Goal: Information Seeking & Learning: Learn about a topic

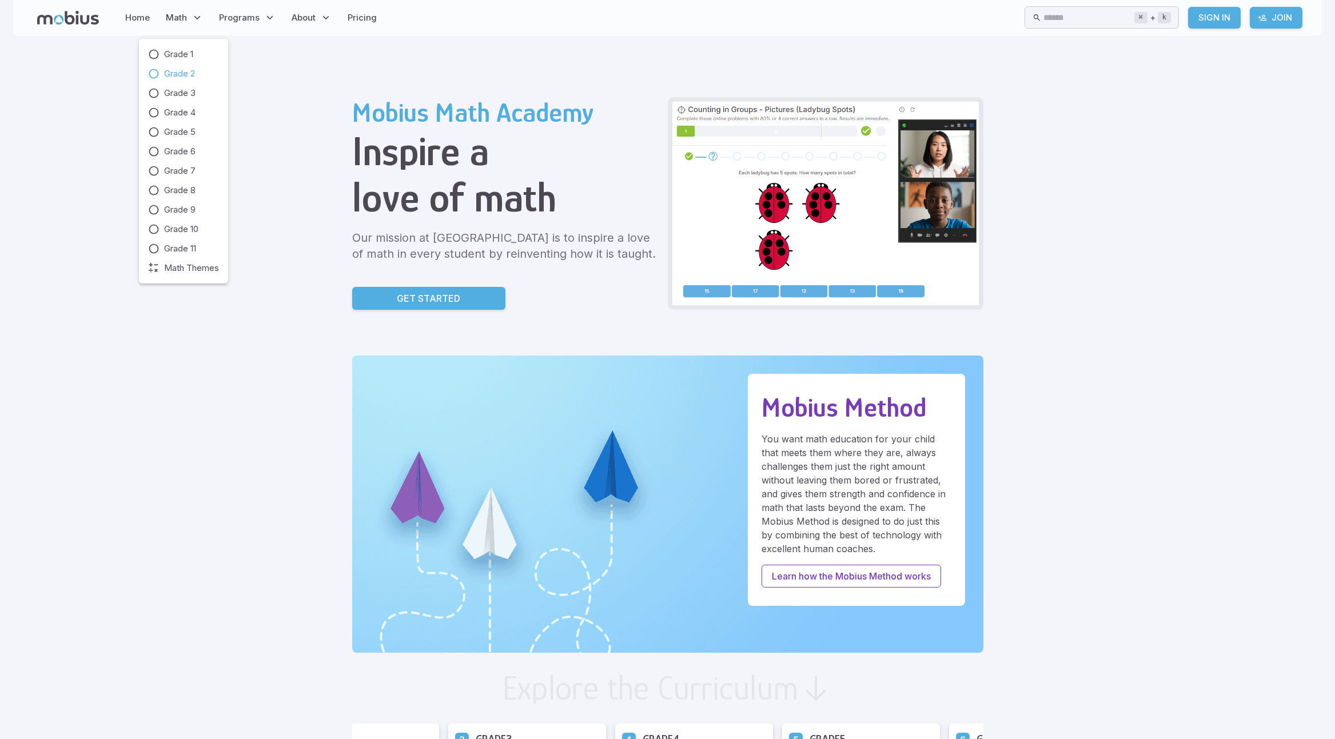
click at [177, 74] on span "Grade 2" at bounding box center [179, 73] width 31 height 13
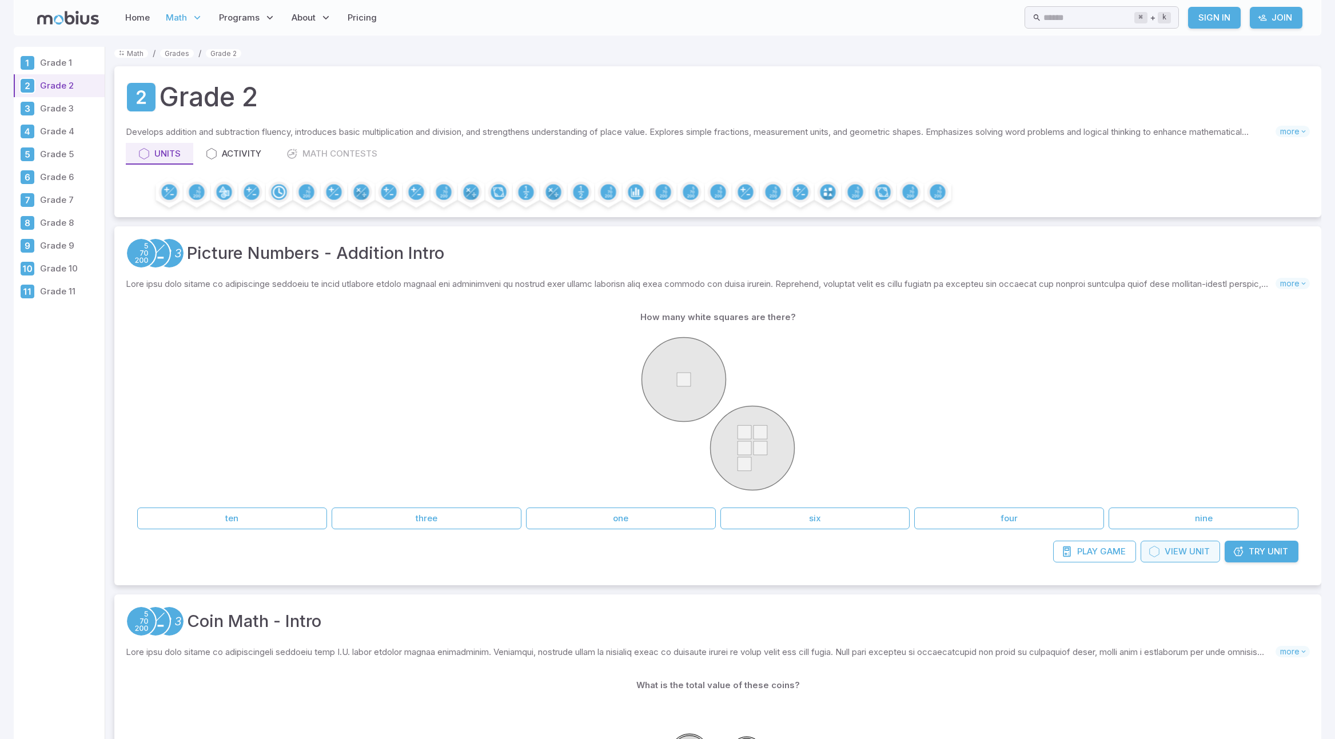
click at [1180, 551] on span "View" at bounding box center [1175, 551] width 22 height 13
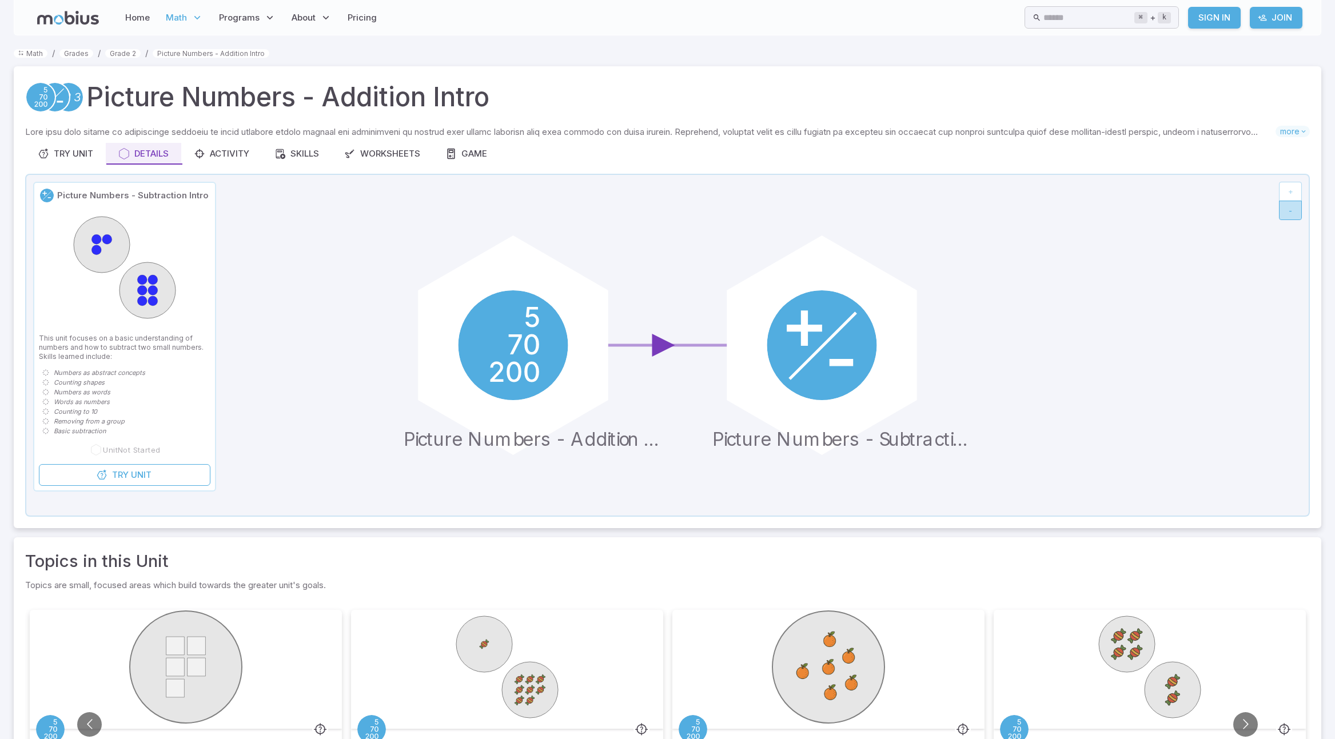
click at [1295, 209] on button "-" at bounding box center [1290, 210] width 23 height 19
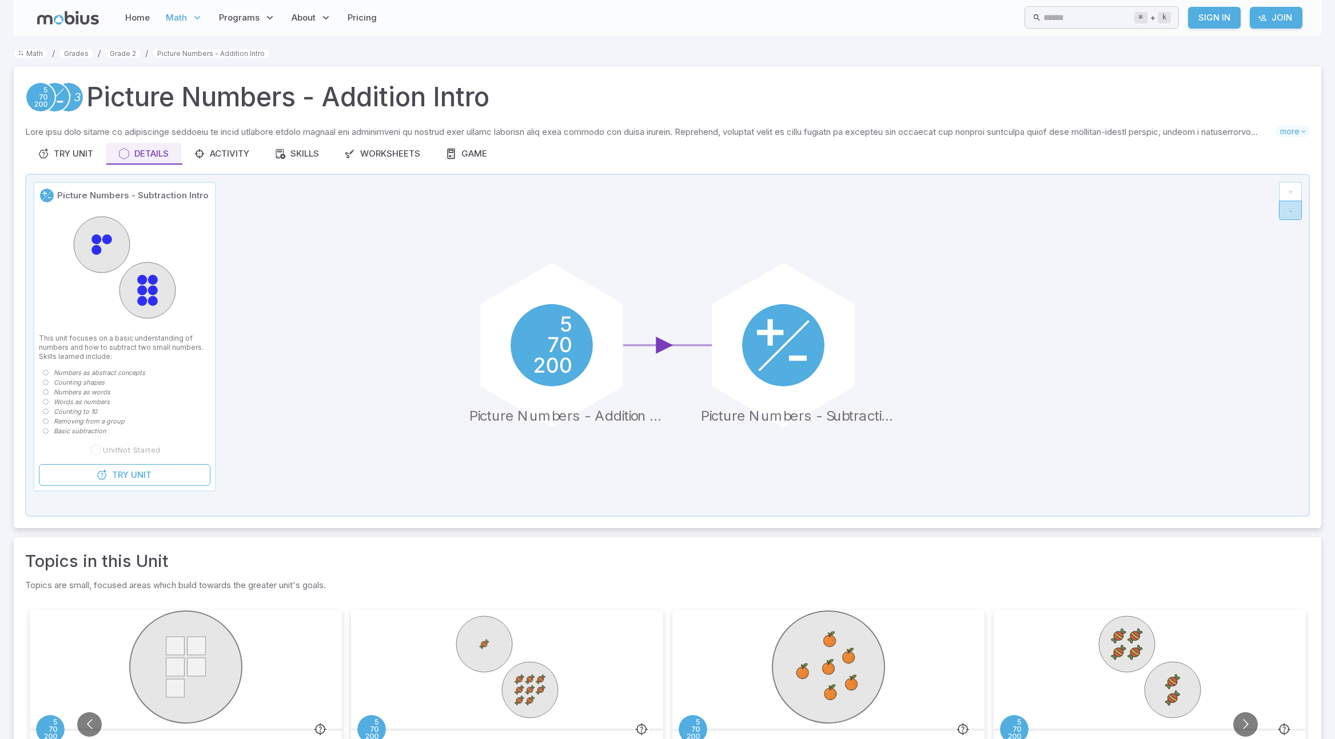
click at [1295, 209] on button "-" at bounding box center [1290, 210] width 23 height 19
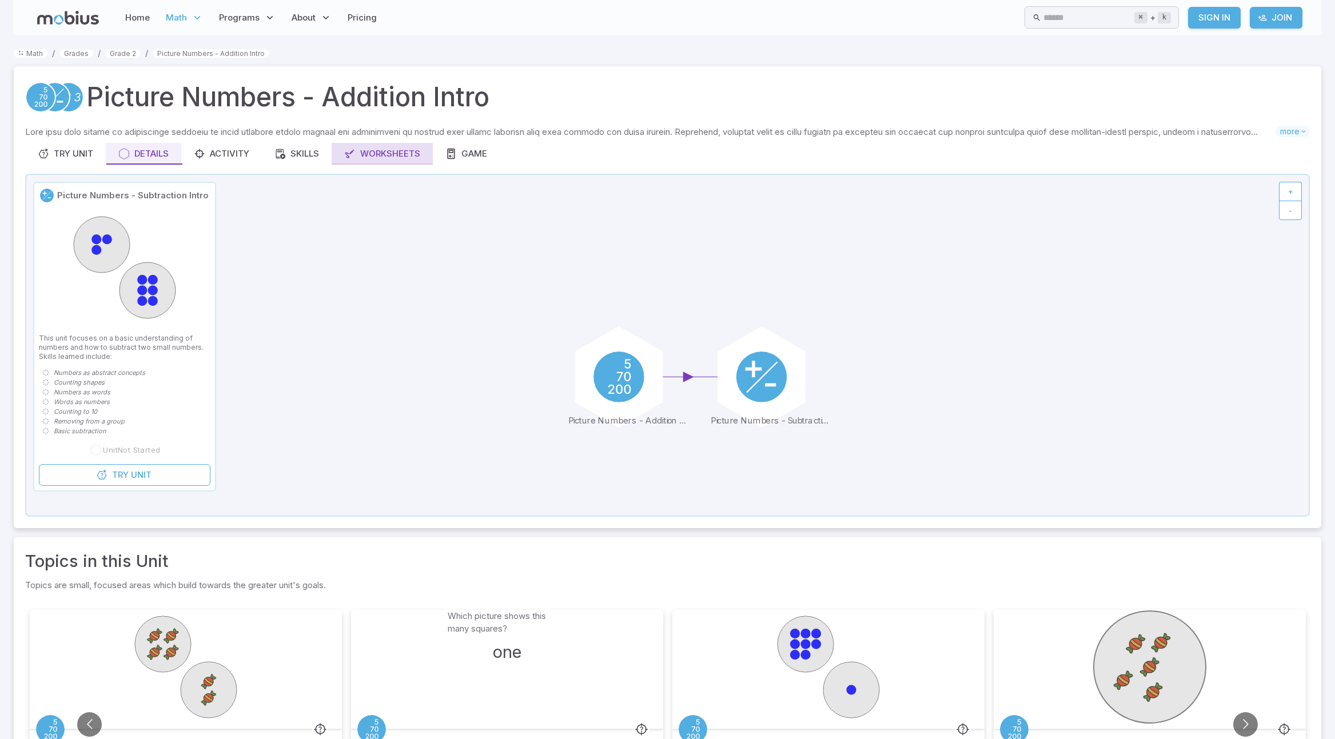
click at [396, 154] on div "Worksheets" at bounding box center [382, 153] width 76 height 13
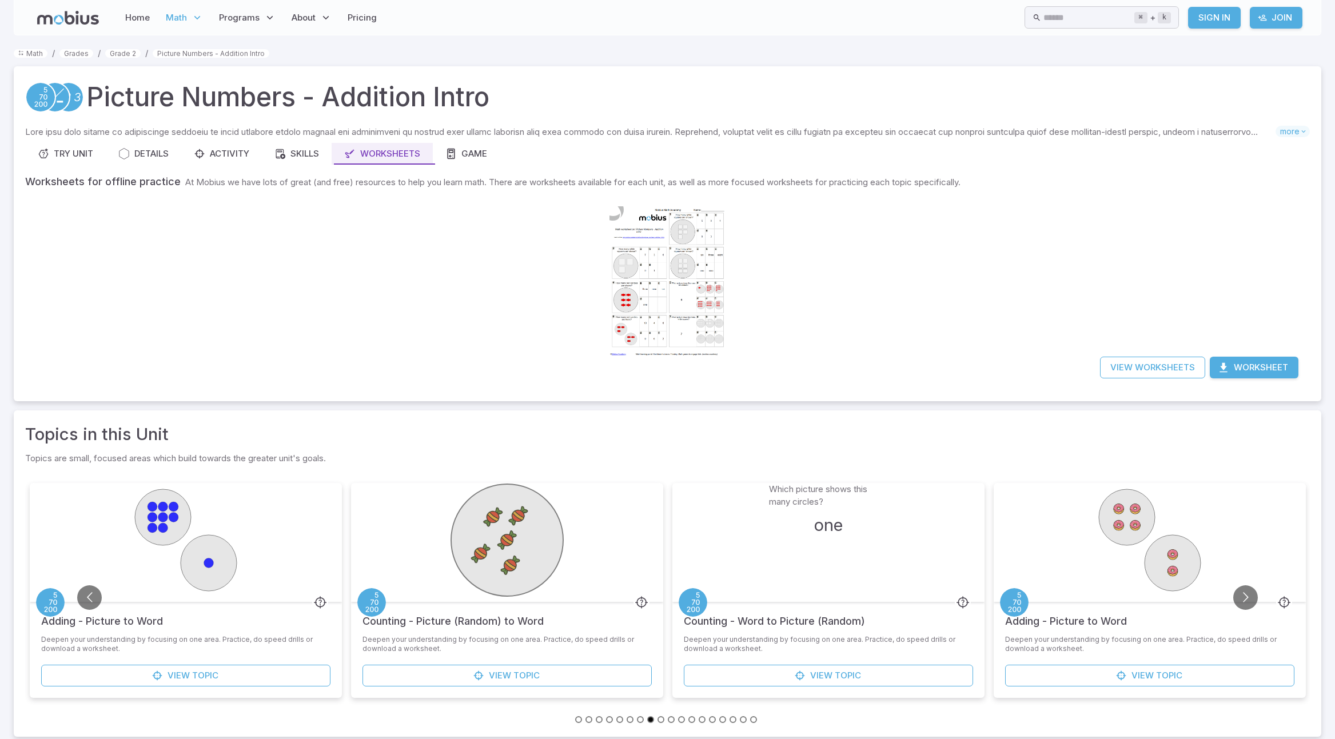
click at [658, 301] on div at bounding box center [667, 281] width 117 height 165
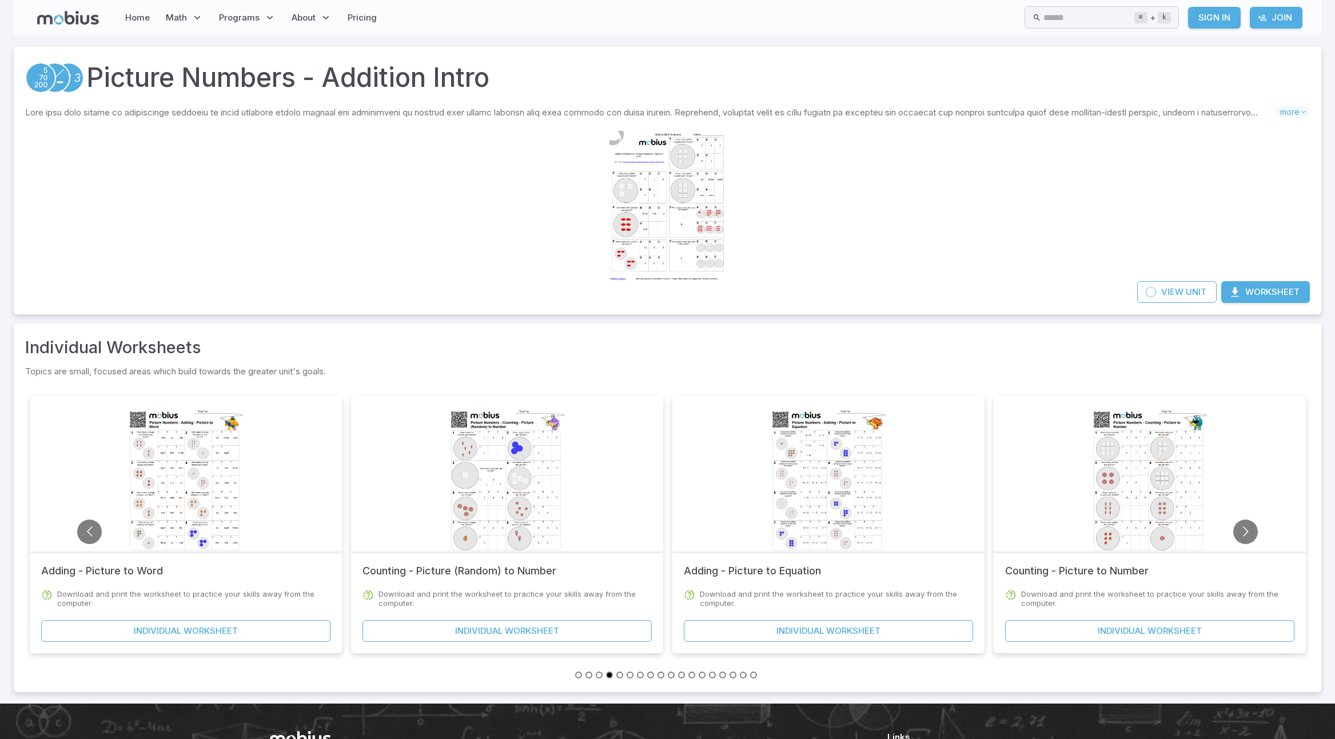
click at [802, 492] on div at bounding box center [828, 483] width 117 height 165
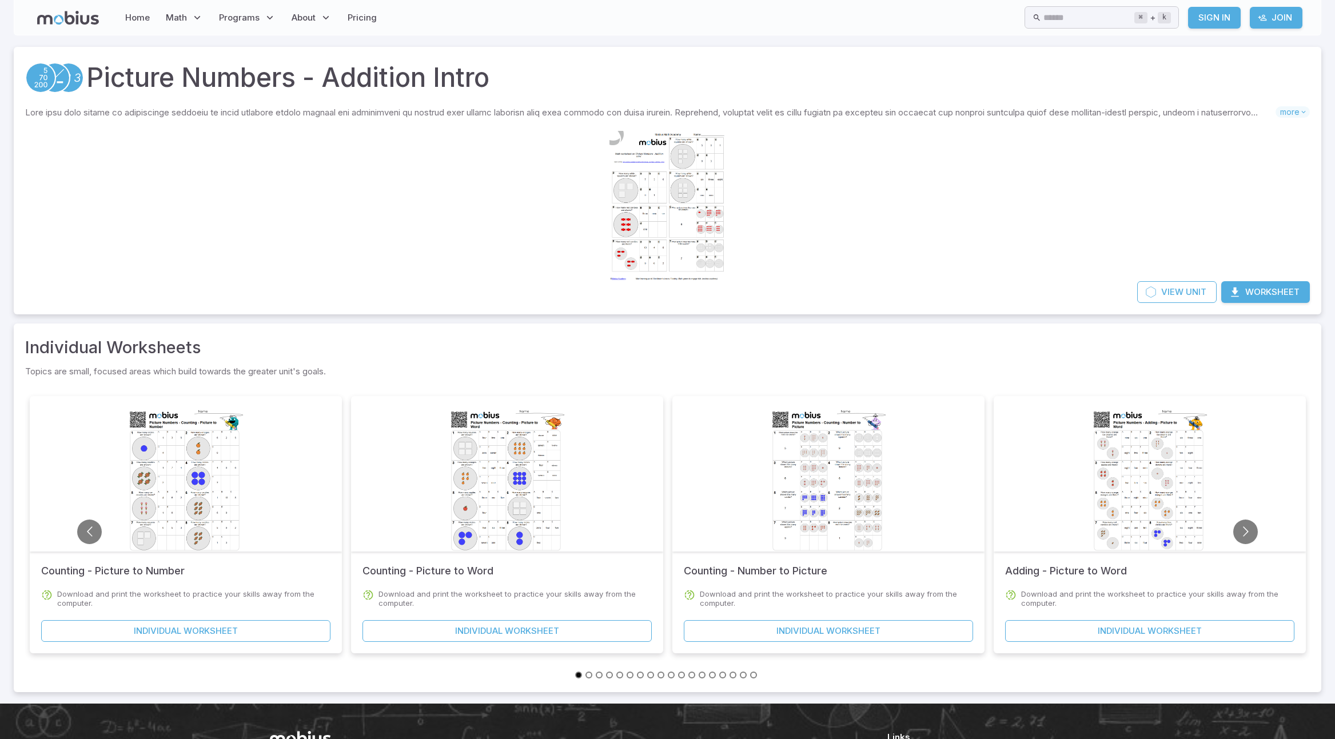
click at [860, 492] on div at bounding box center [828, 483] width 117 height 165
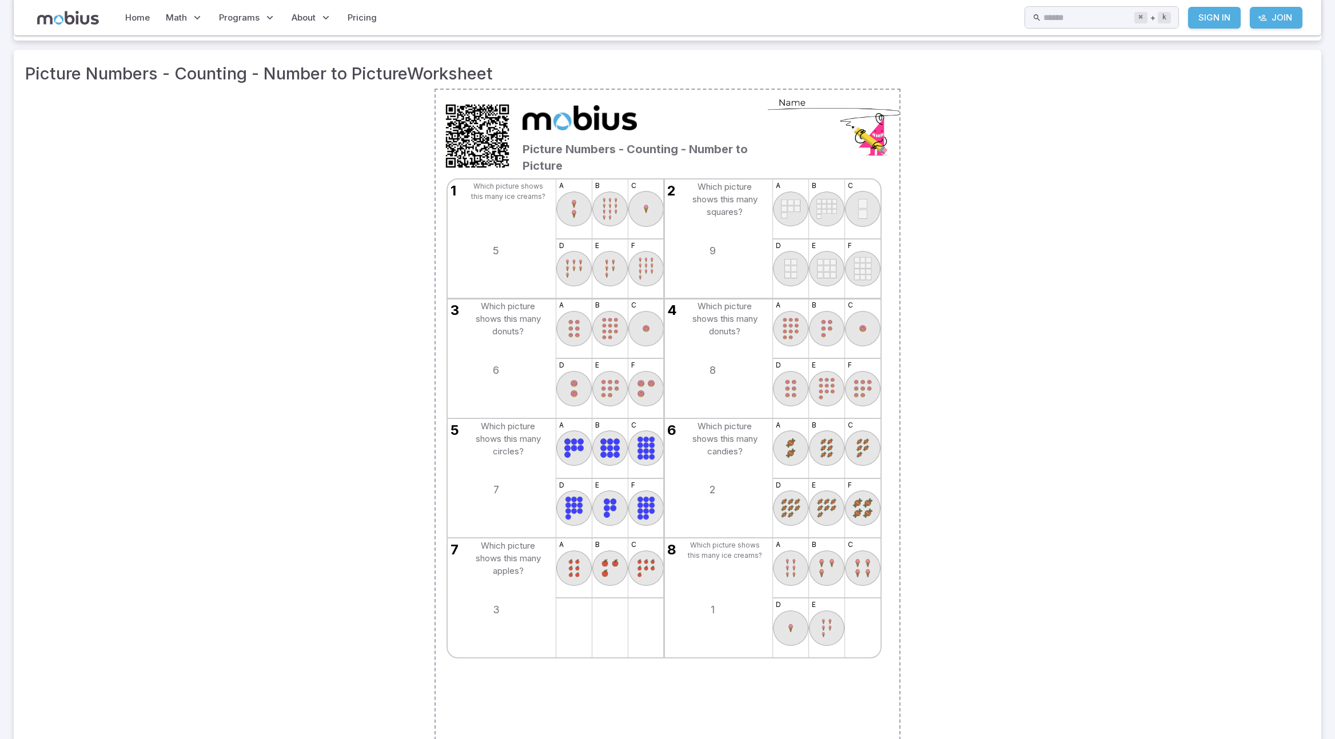
scroll to position [154, 0]
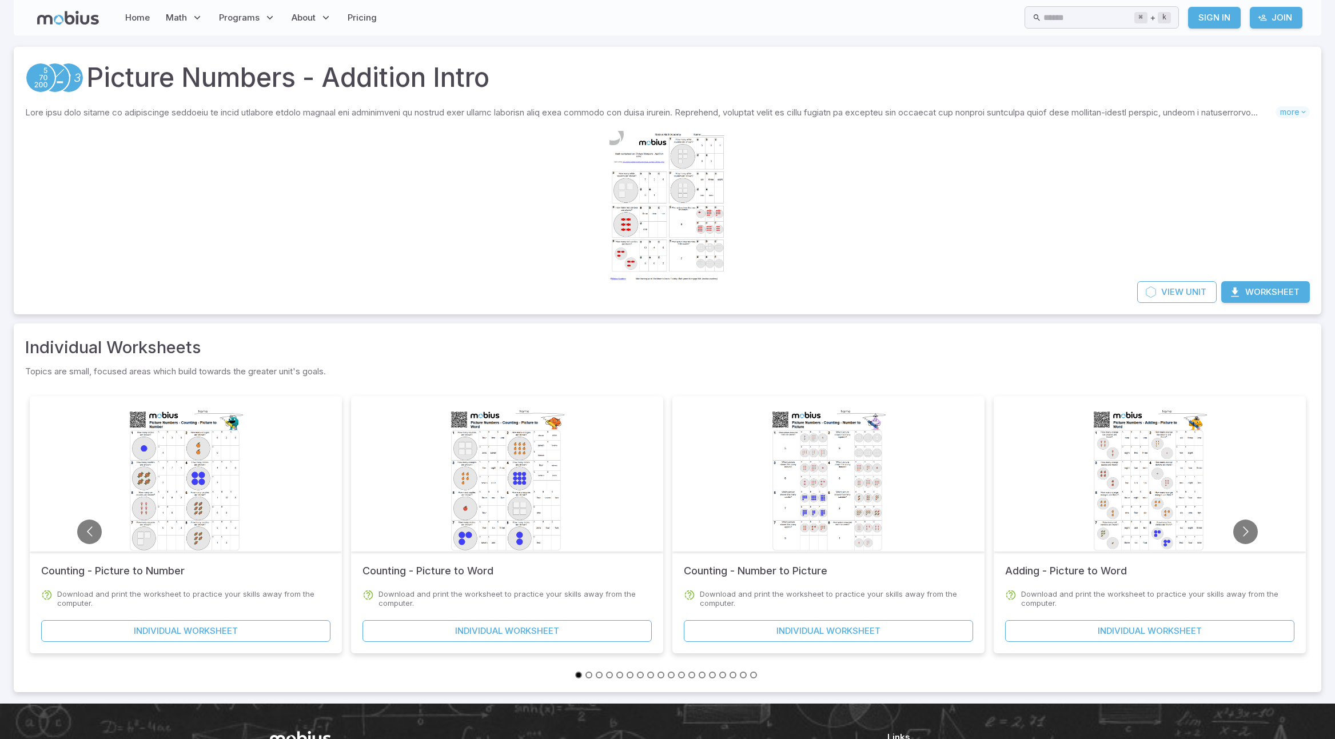
click at [1138, 514] on div at bounding box center [1149, 483] width 117 height 165
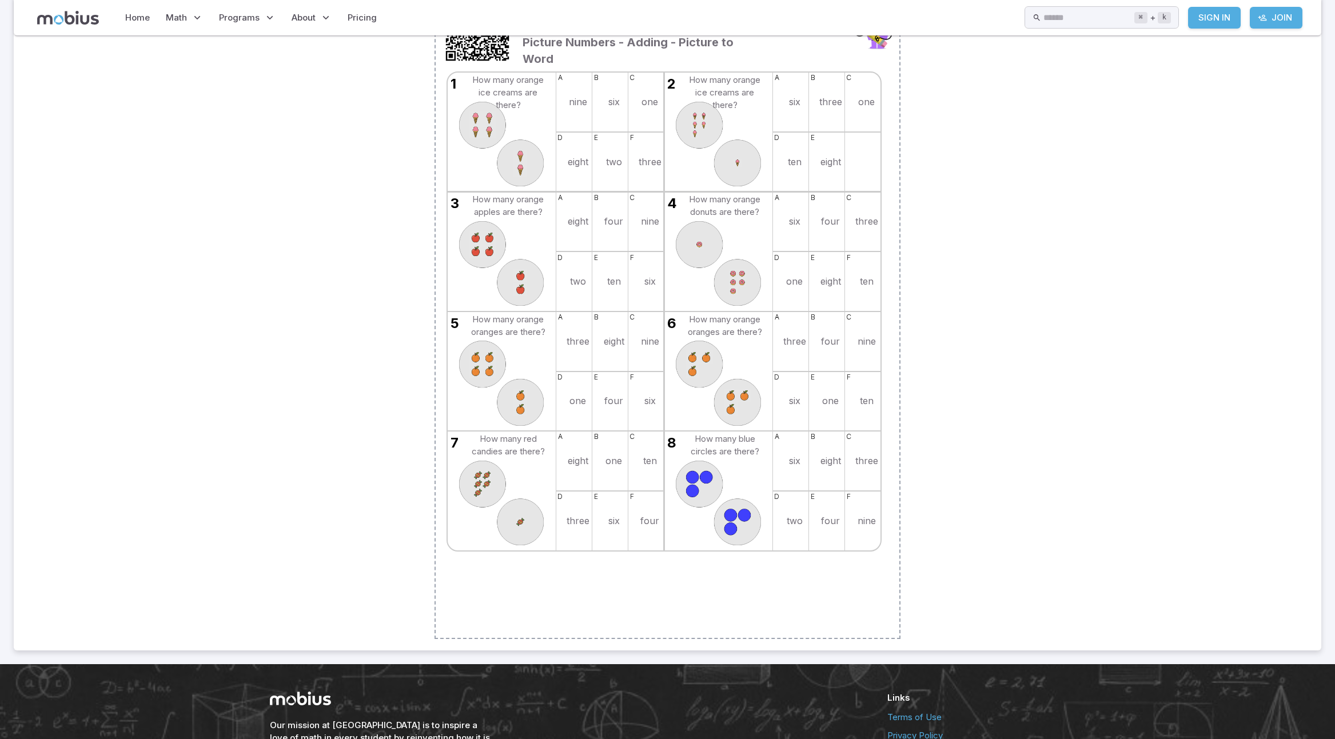
scroll to position [105, 0]
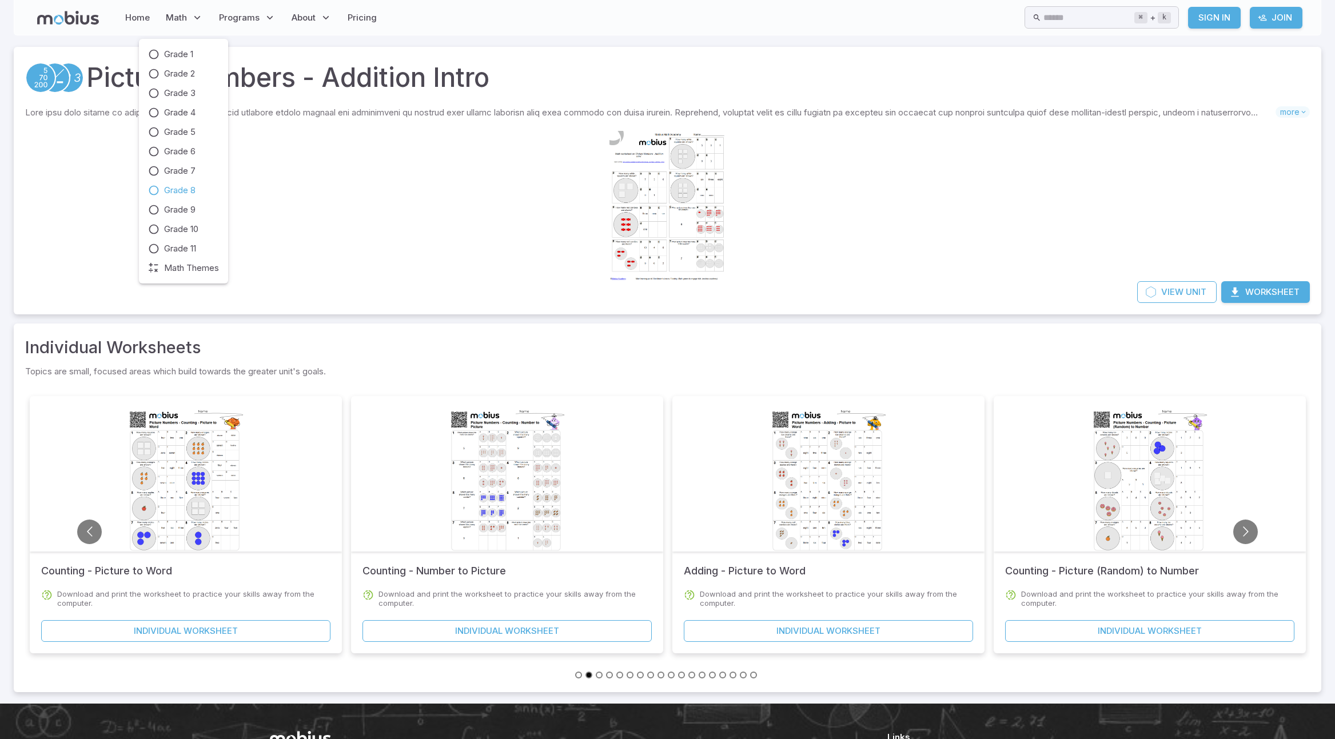
click at [191, 190] on span "Grade 8" at bounding box center [179, 190] width 31 height 13
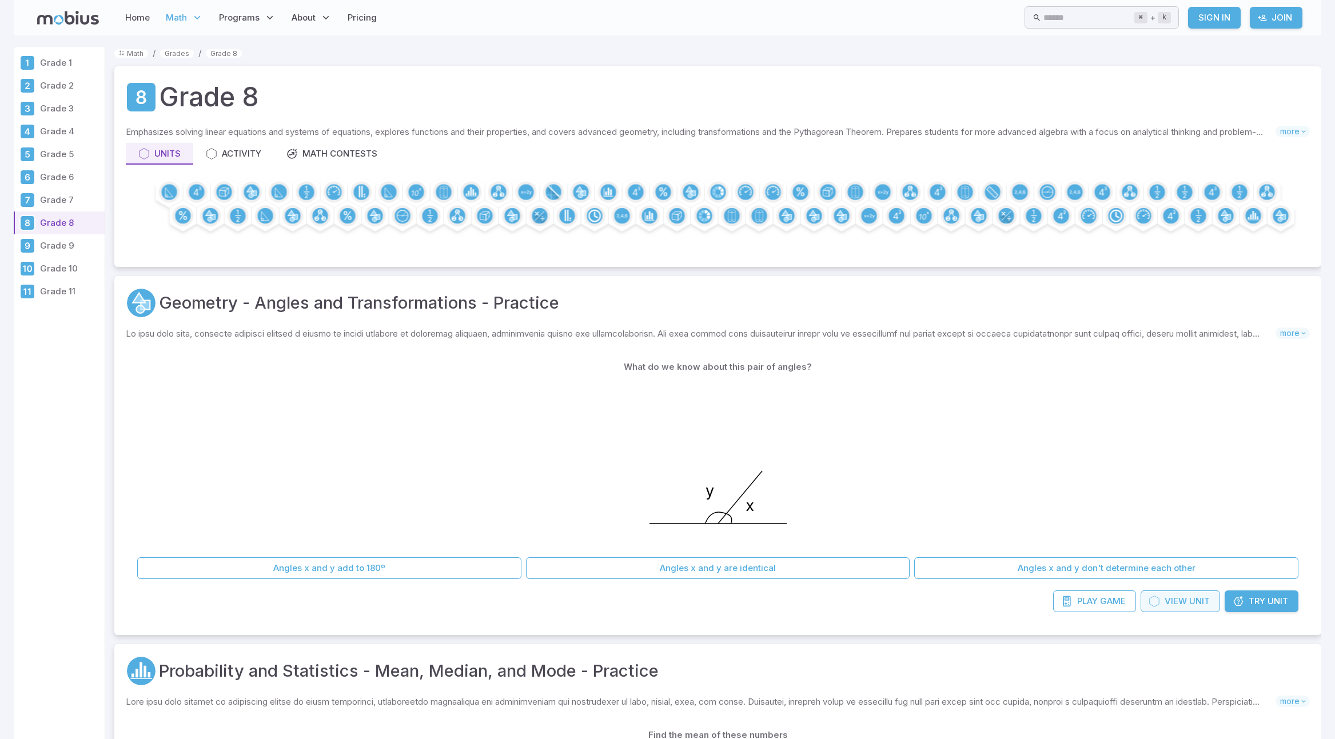
click at [1164, 597] on span "View" at bounding box center [1175, 601] width 22 height 13
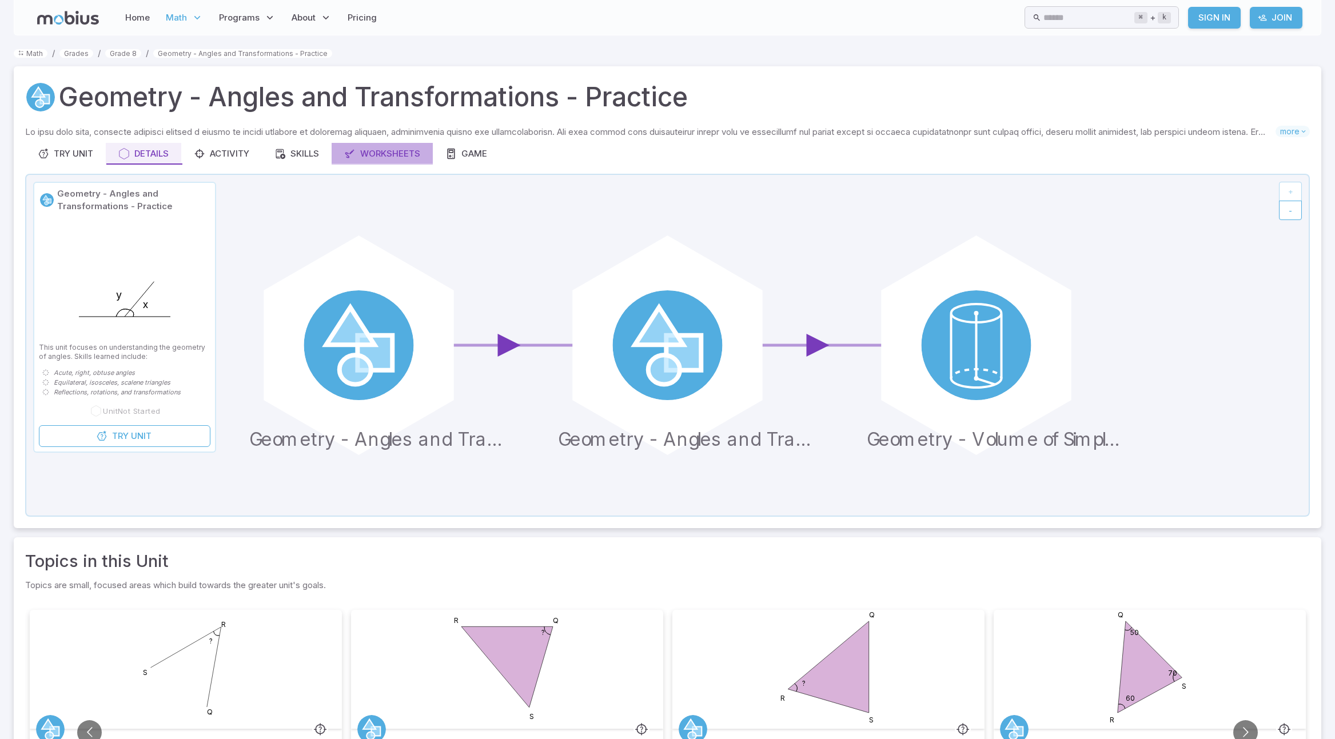
click at [378, 150] on div "Worksheets" at bounding box center [382, 153] width 76 height 13
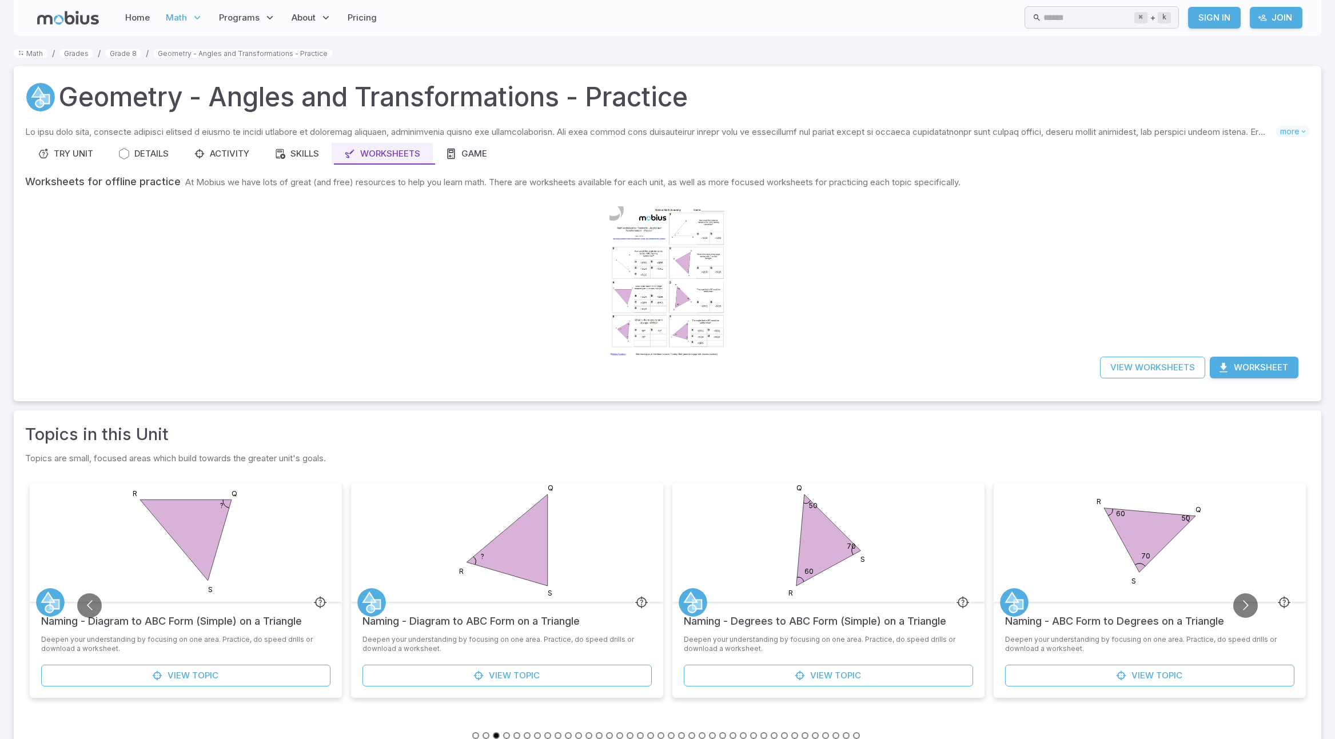
click at [701, 316] on div at bounding box center [667, 281] width 117 height 165
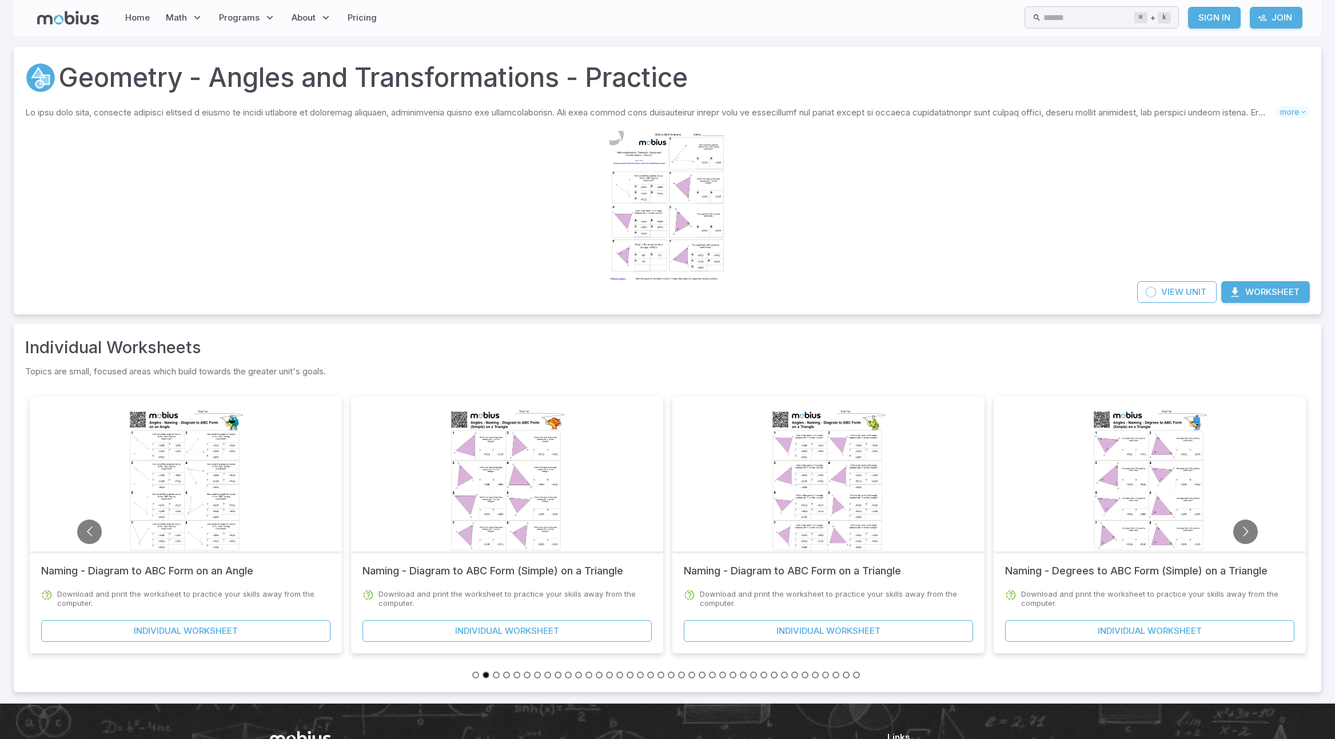
click at [590, 482] on div at bounding box center [507, 473] width 312 height 155
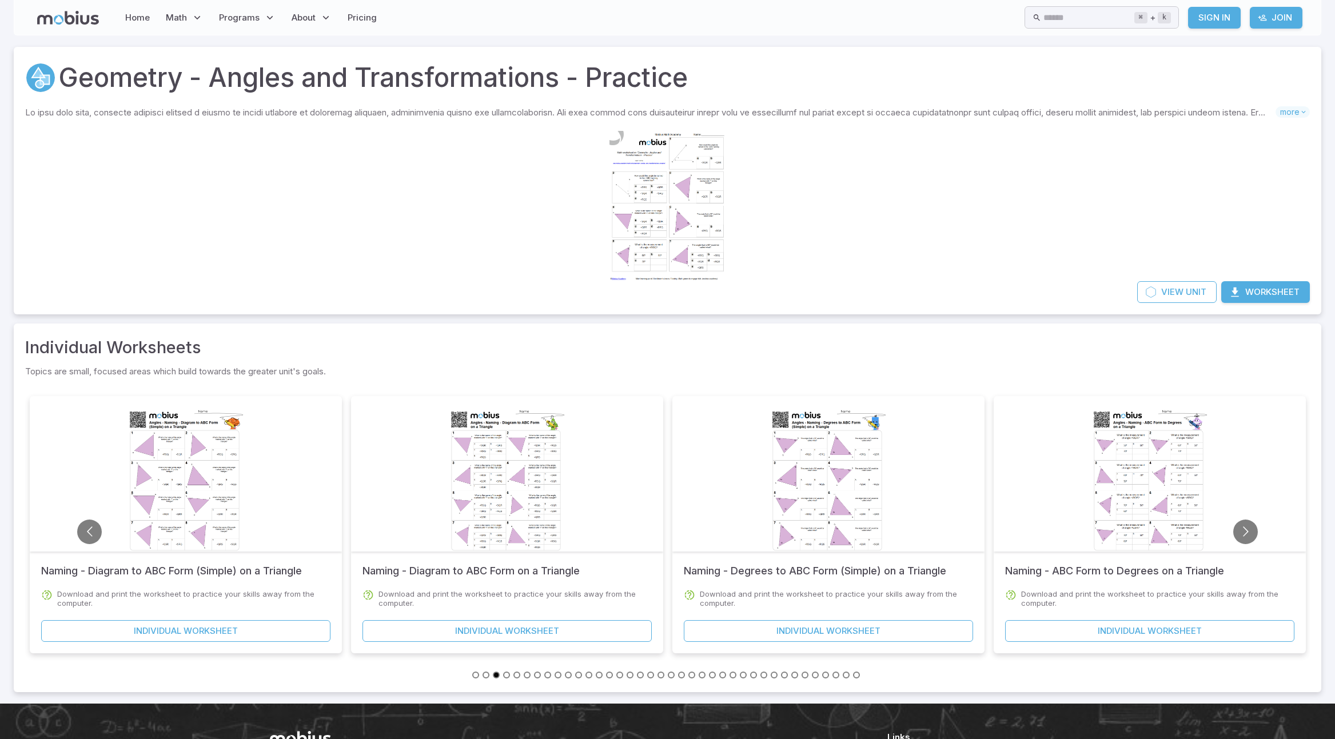
click at [535, 489] on div at bounding box center [507, 483] width 117 height 165
click at [513, 500] on div at bounding box center [507, 483] width 117 height 165
click at [205, 511] on div at bounding box center [185, 483] width 117 height 165
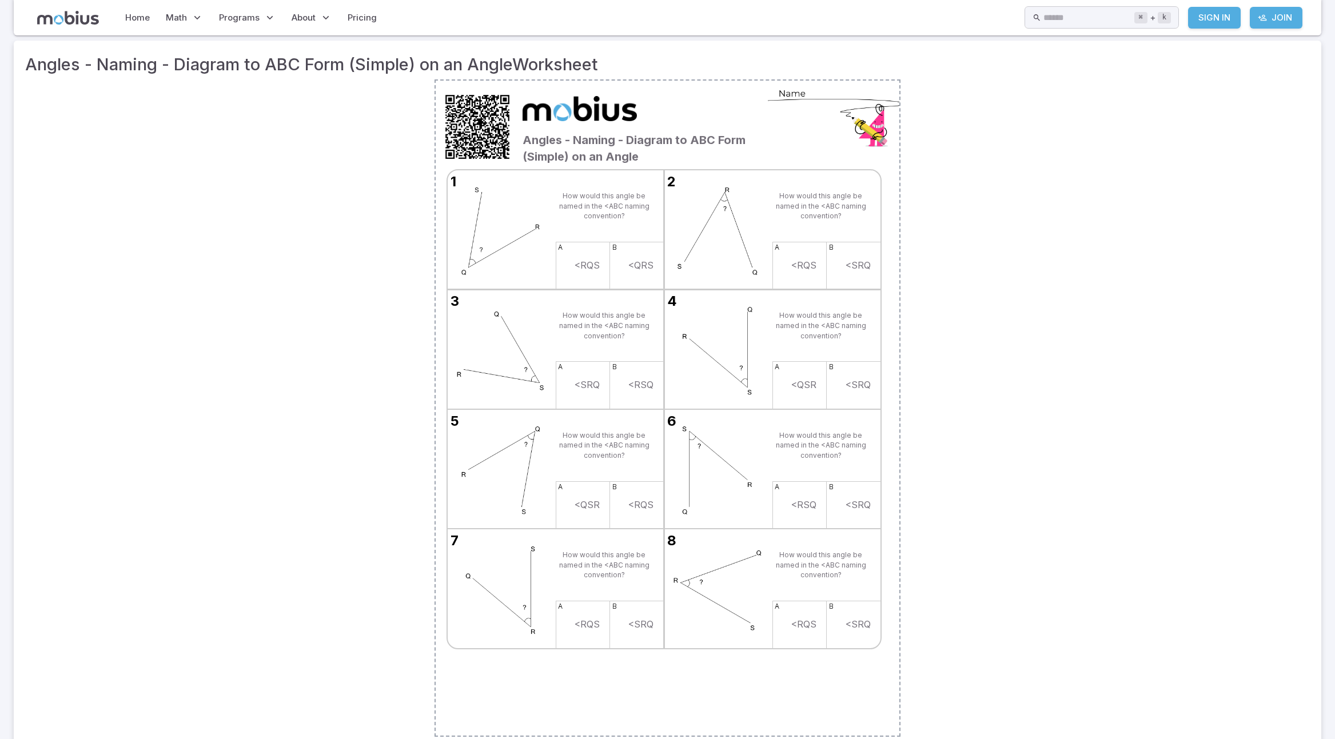
scroll to position [159, 0]
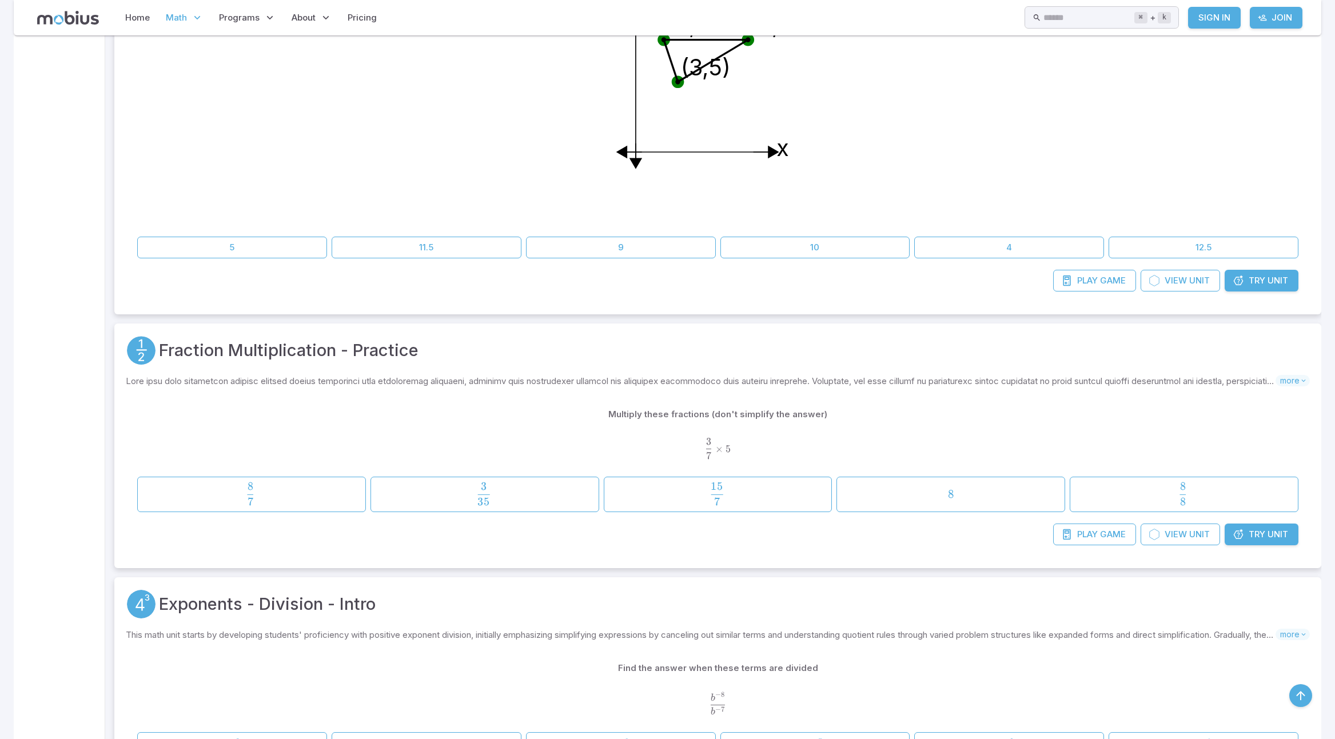
scroll to position [1090, 0]
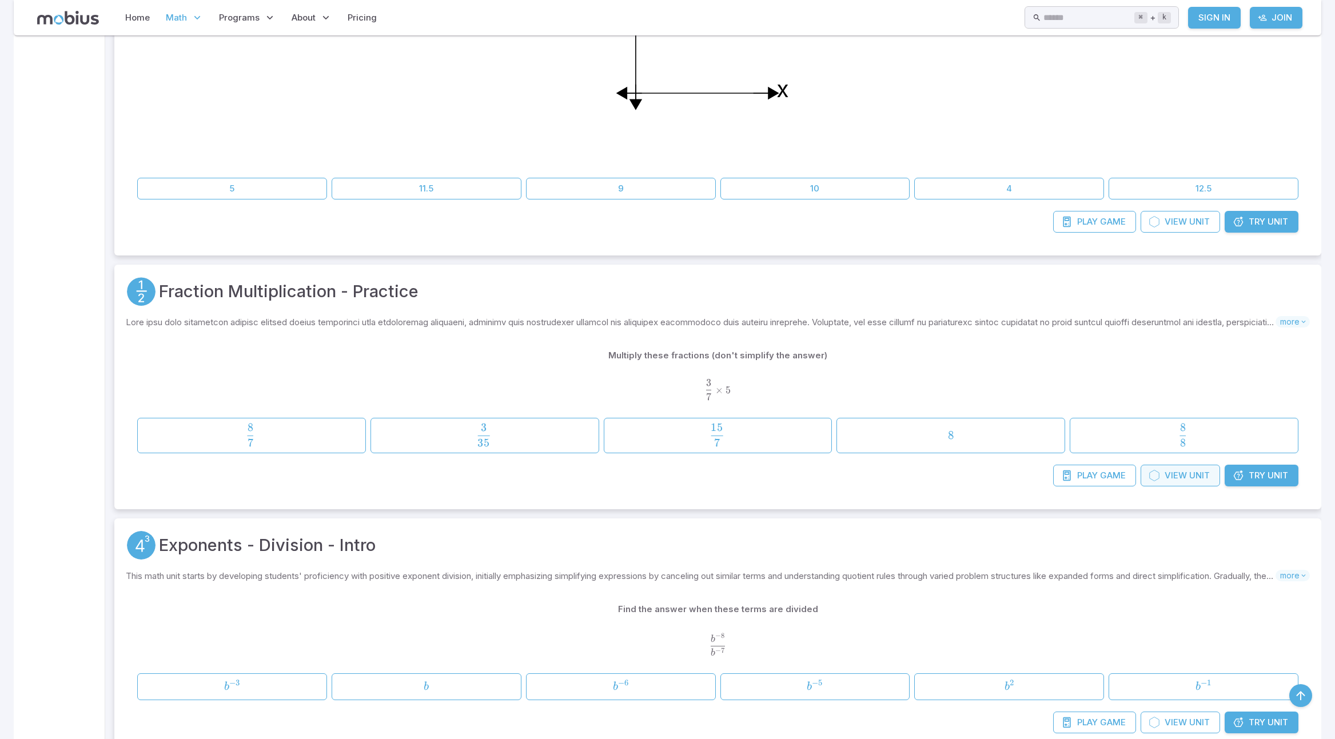
click at [1168, 477] on span "View" at bounding box center [1175, 475] width 22 height 13
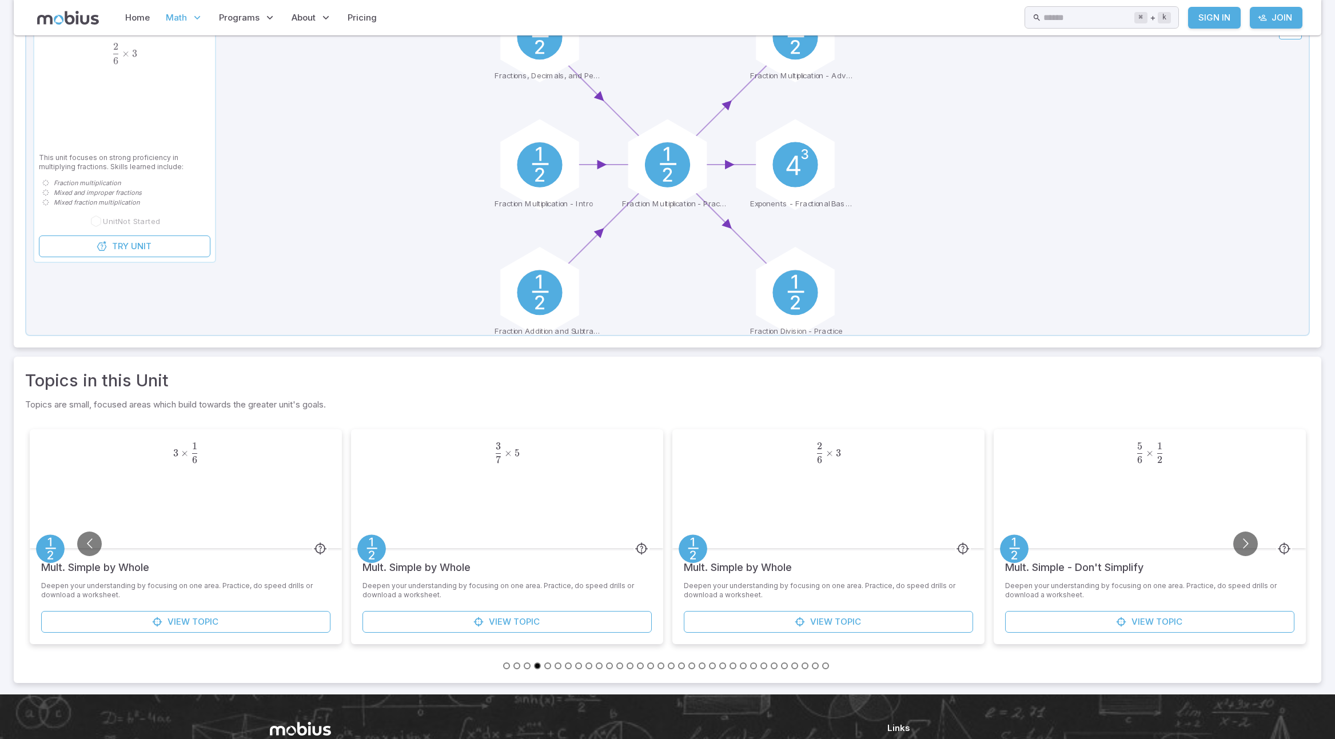
scroll to position [153, 0]
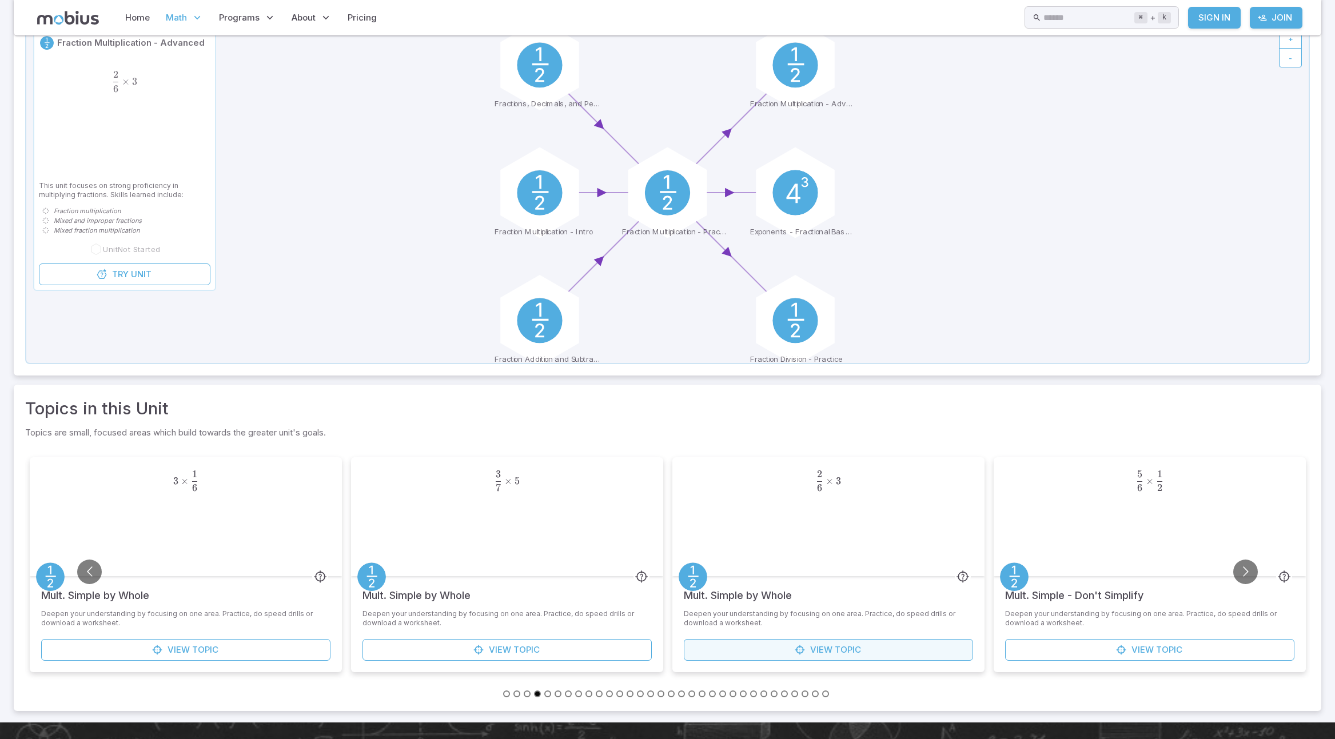
click at [831, 649] on span "View" at bounding box center [821, 650] width 22 height 13
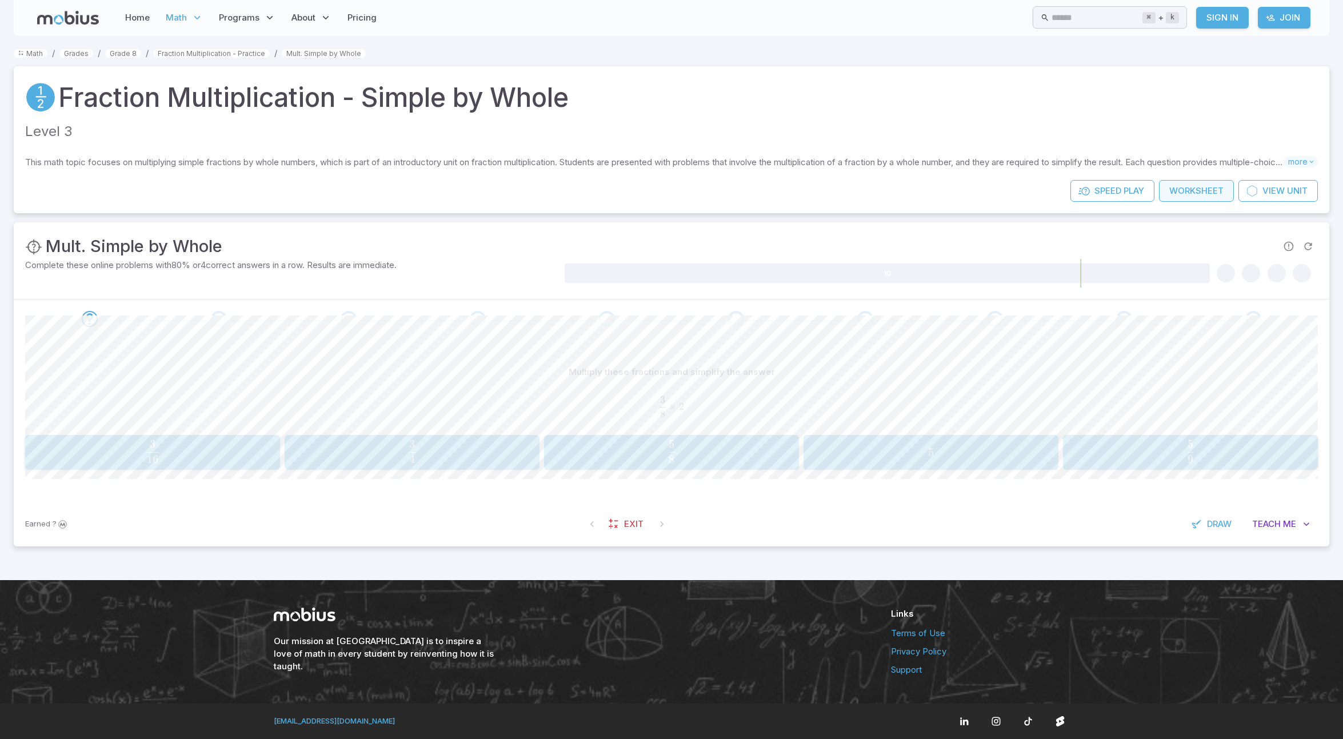
click at [1190, 188] on link "Worksheet" at bounding box center [1196, 191] width 75 height 22
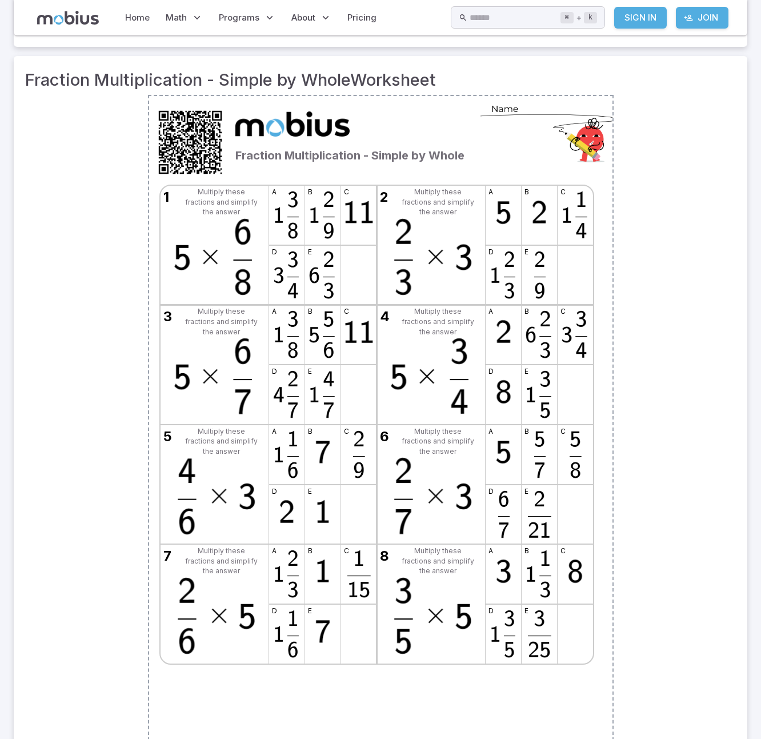
scroll to position [150, 0]
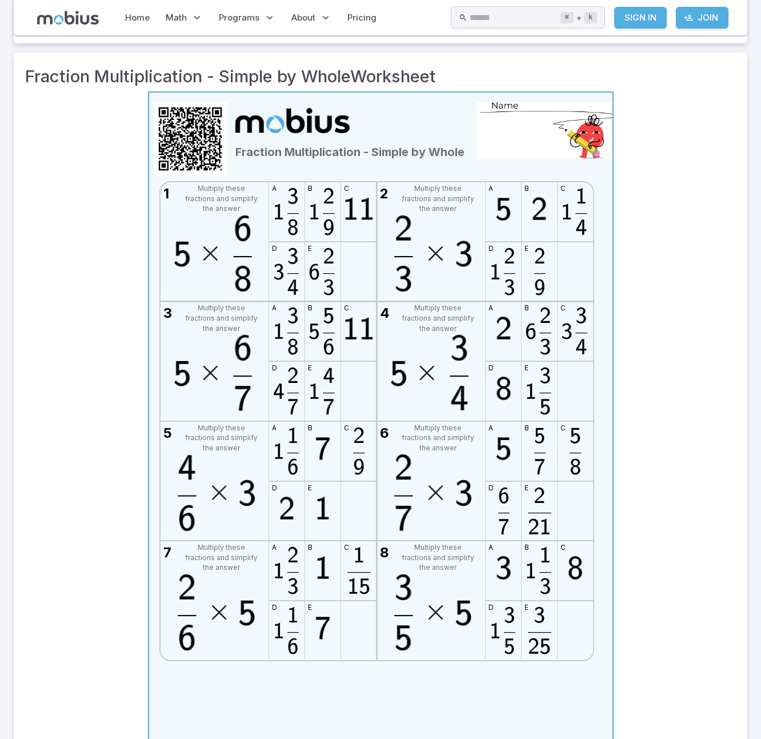
click at [379, 418] on icon at bounding box center [380, 420] width 73 height 73
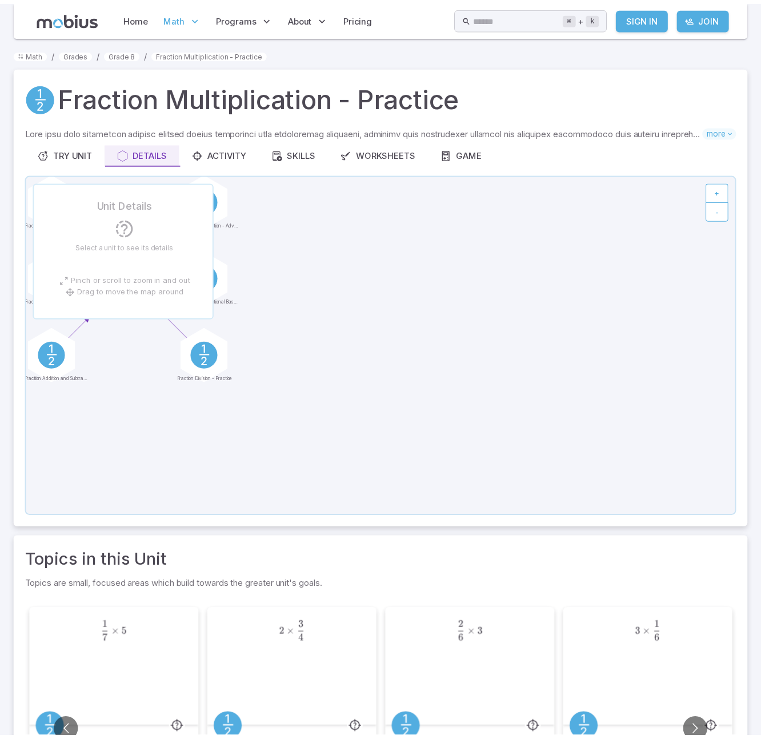
scroll to position [153, 0]
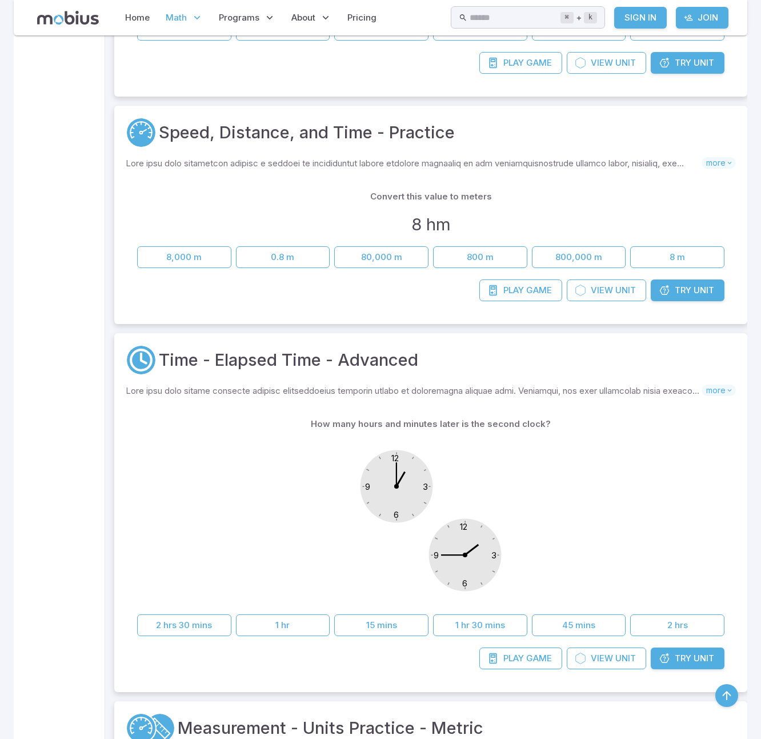
scroll to position [1810, 0]
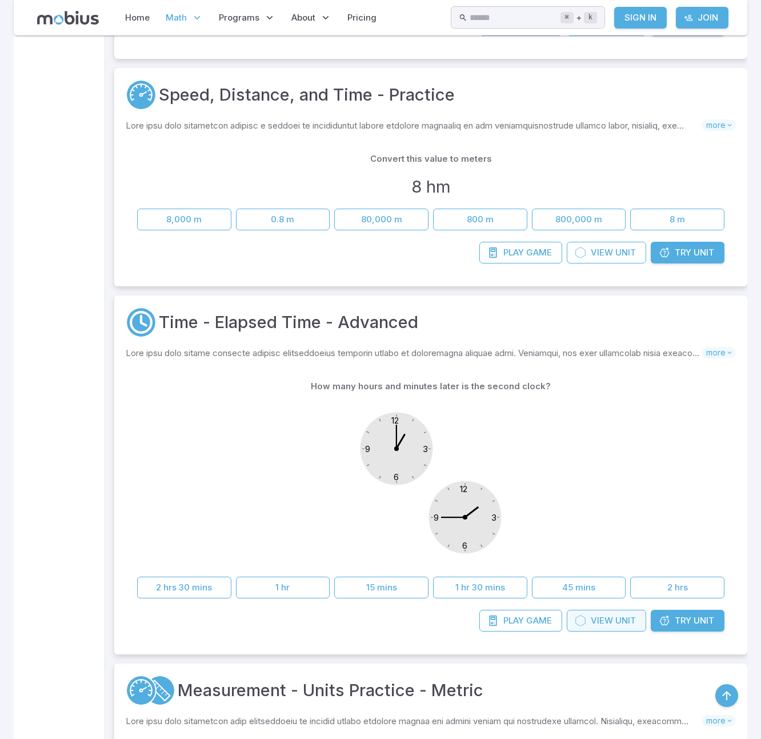
click at [621, 623] on span "Unit" at bounding box center [626, 621] width 21 height 13
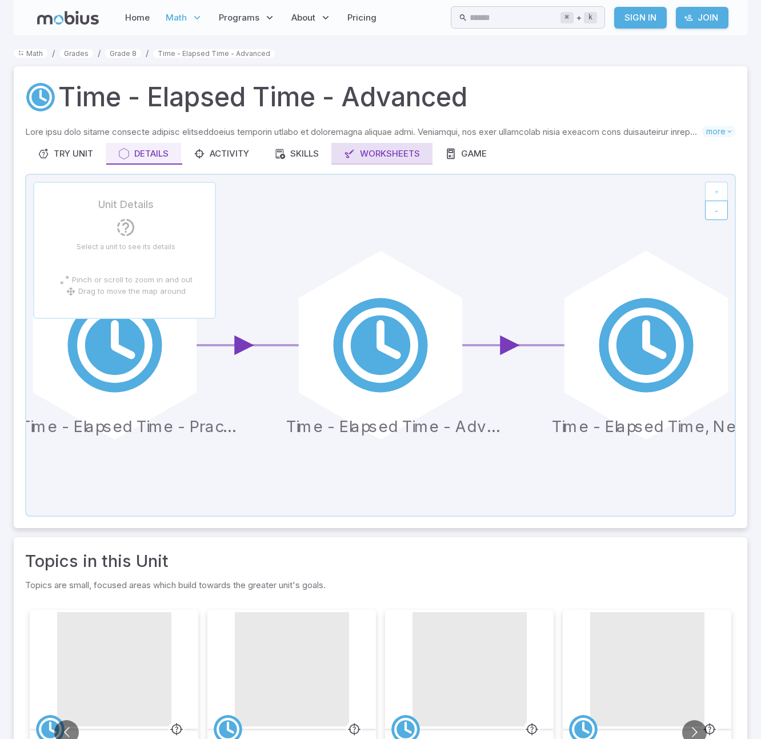
click at [401, 151] on div "Worksheets" at bounding box center [382, 153] width 76 height 13
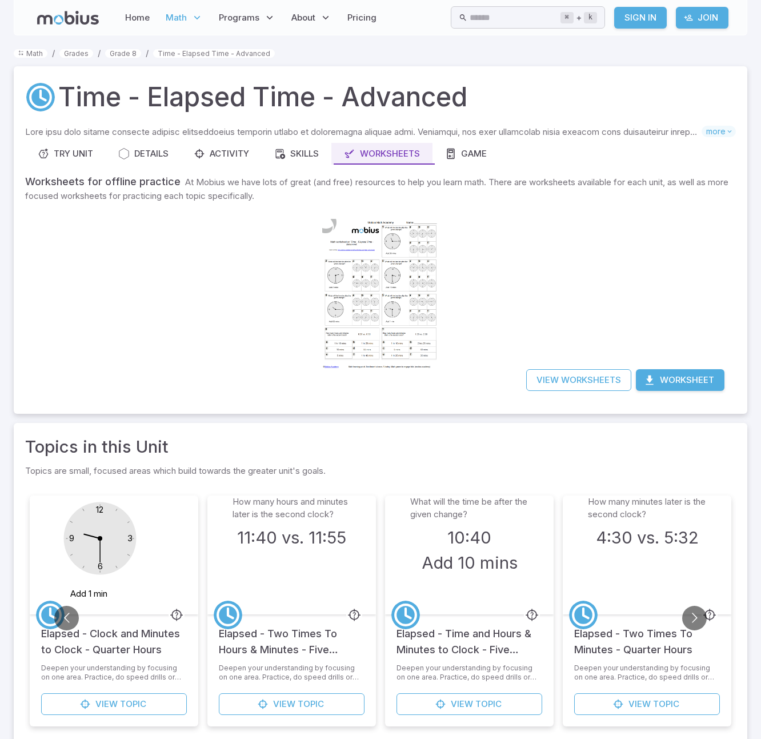
click at [415, 324] on div at bounding box center [380, 294] width 117 height 165
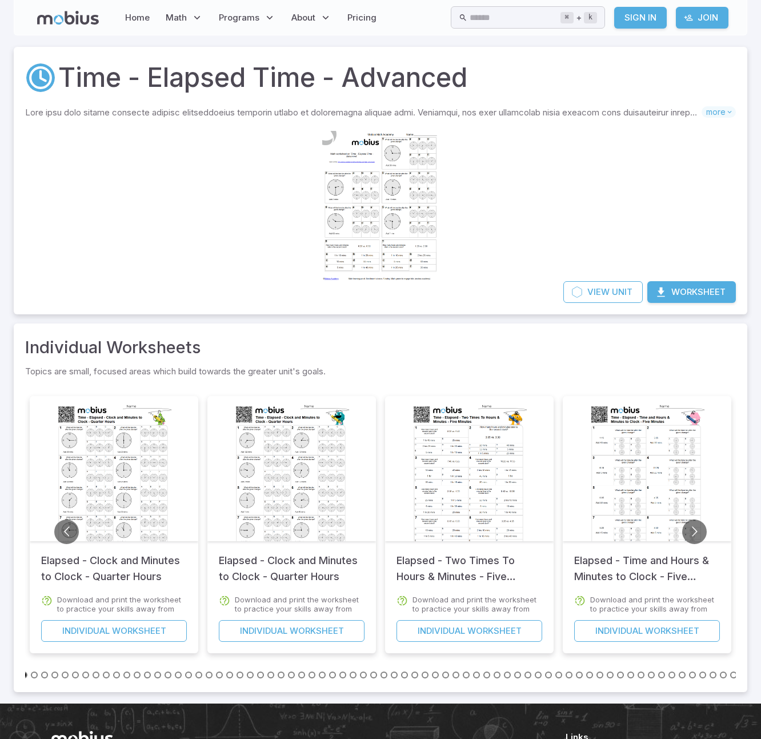
click at [498, 524] on div at bounding box center [470, 478] width 117 height 165
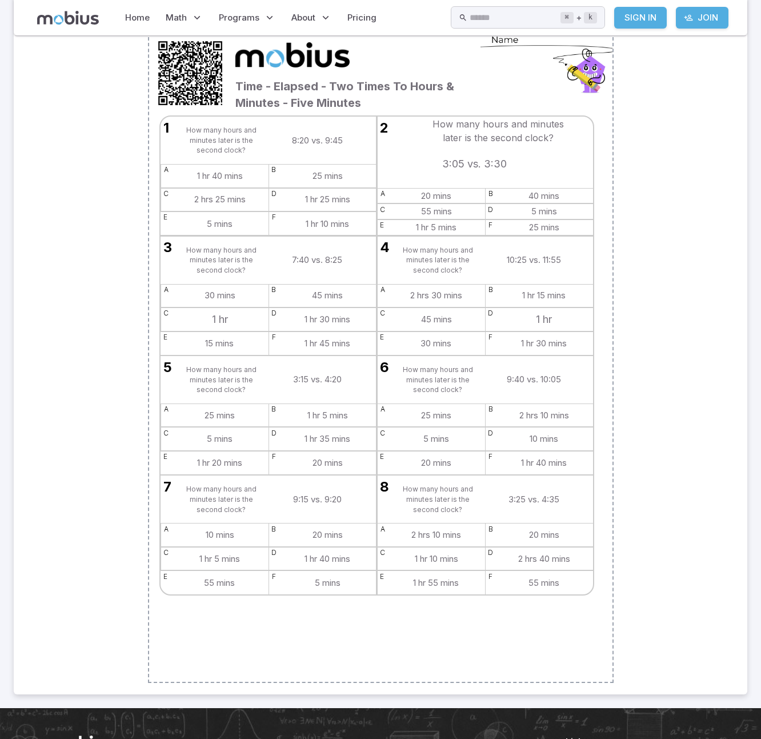
scroll to position [217, 0]
